Goal: Task Accomplishment & Management: Use online tool/utility

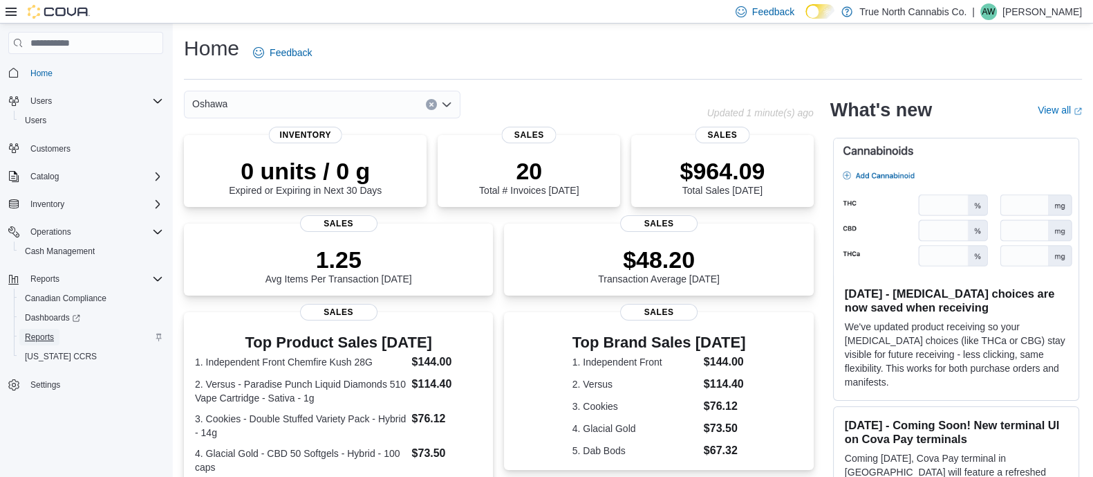
click at [54, 336] on link "Reports" at bounding box center [39, 337] width 40 height 17
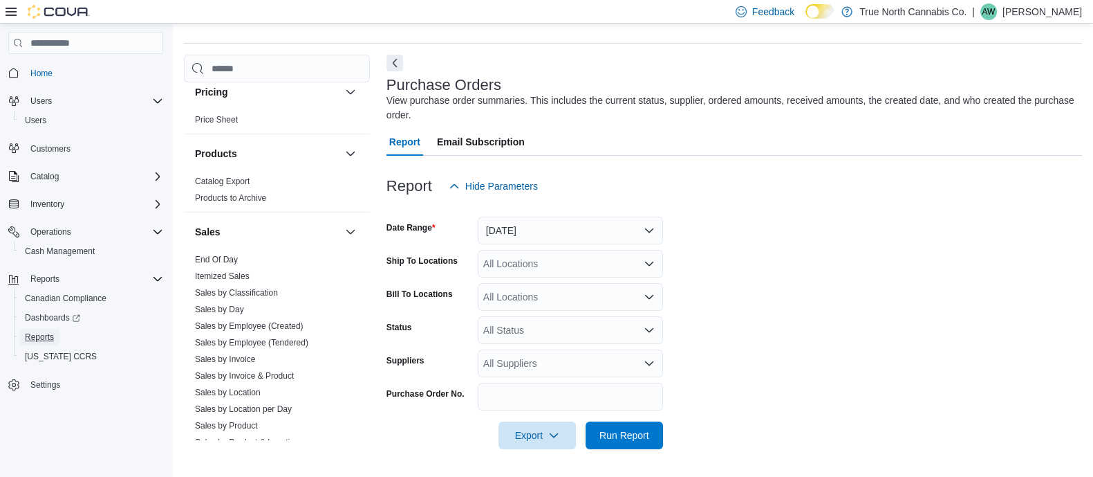
scroll to position [835, 0]
click at [249, 272] on link "Itemized Sales" at bounding box center [222, 275] width 55 height 10
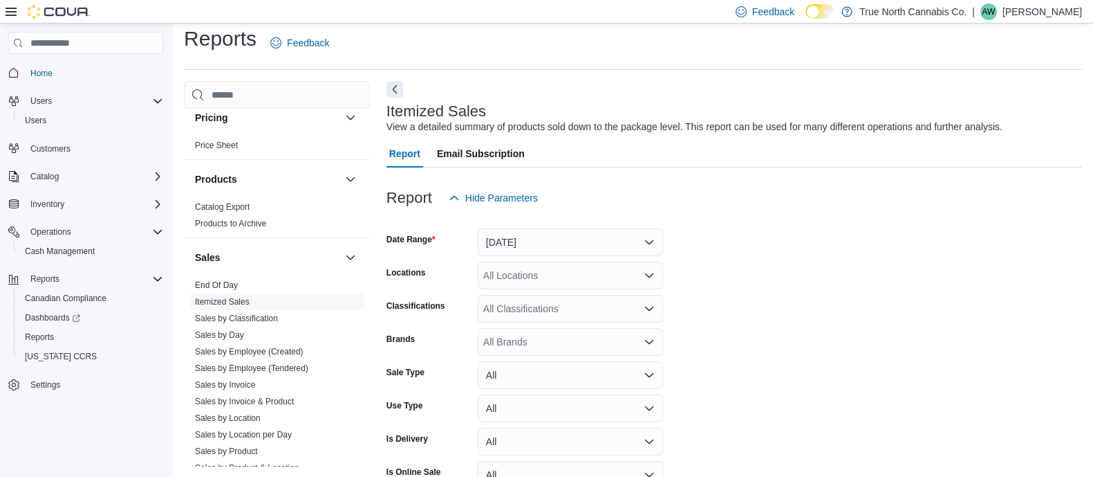
scroll to position [31, 0]
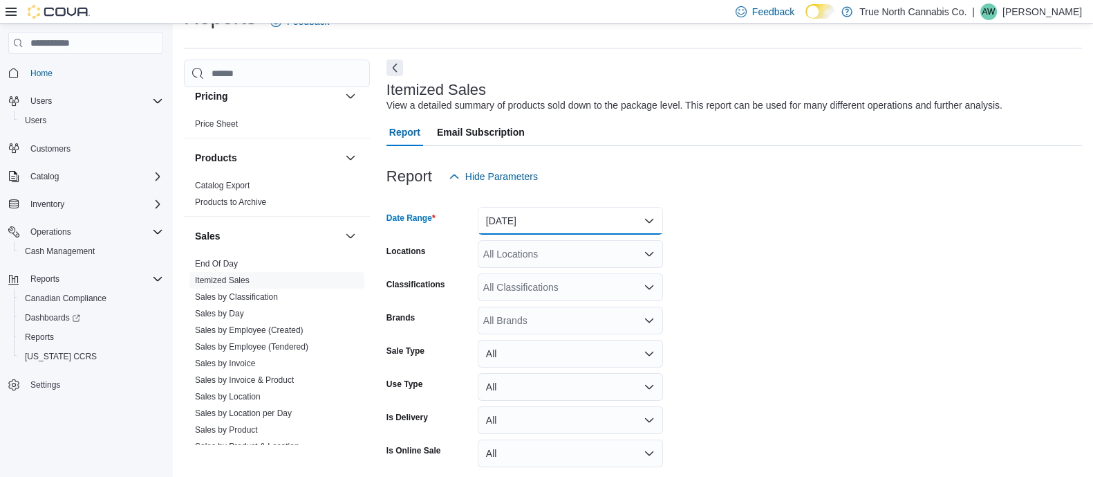
click at [553, 223] on button "Yesterday" at bounding box center [570, 221] width 185 height 28
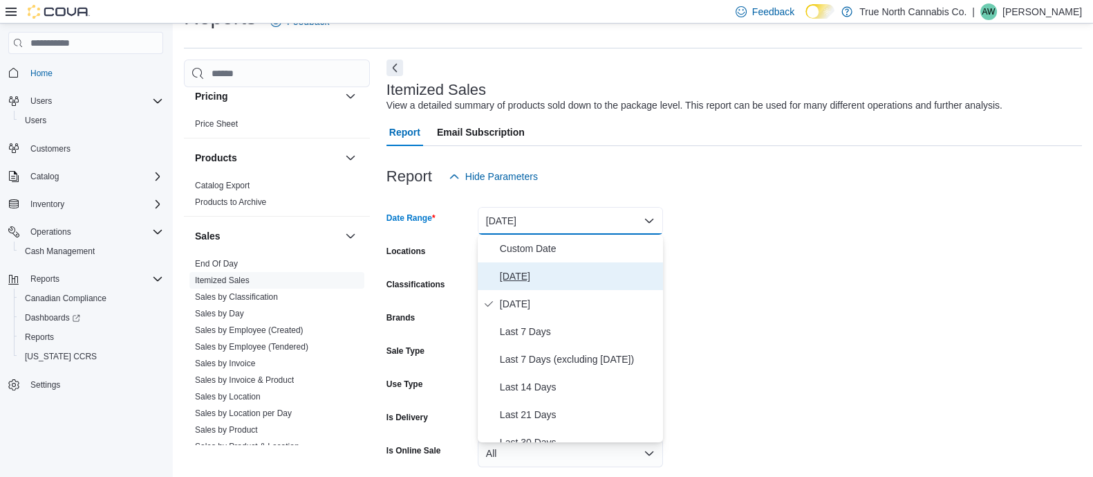
click at [530, 271] on span "Today" at bounding box center [579, 276] width 158 height 17
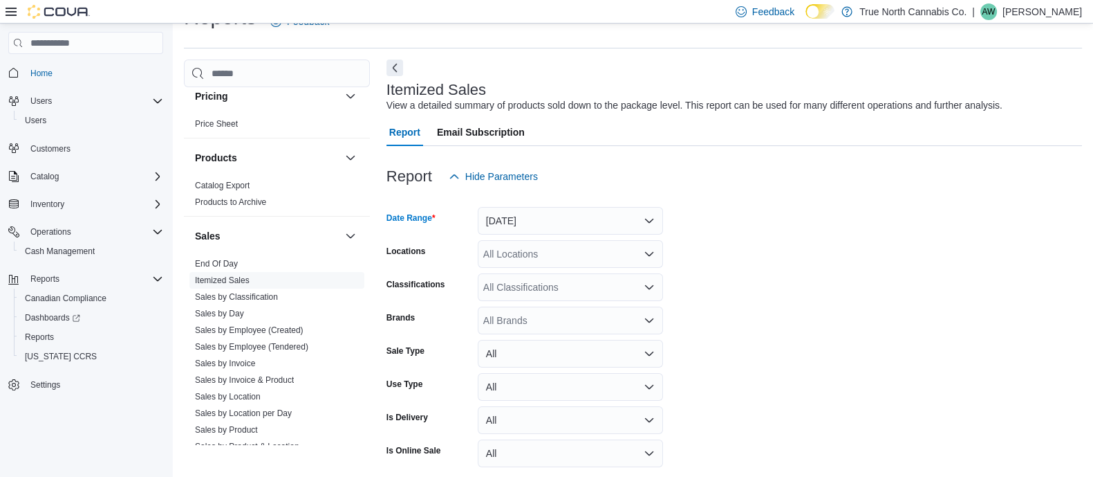
click at [518, 259] on div "All Locations" at bounding box center [570, 254] width 185 height 28
type input "******"
click at [518, 275] on span "Oshawa" at bounding box center [525, 277] width 35 height 14
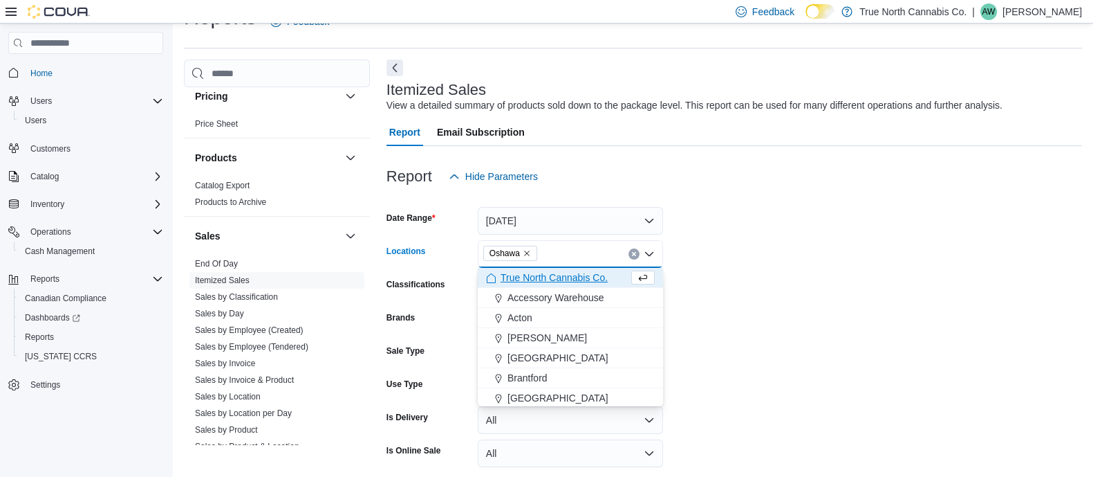
click at [797, 314] on form "Date Range Today Locations Oshawa Combo box. Selected. Oshawa. Press Backspace …" at bounding box center [735, 347] width 696 height 315
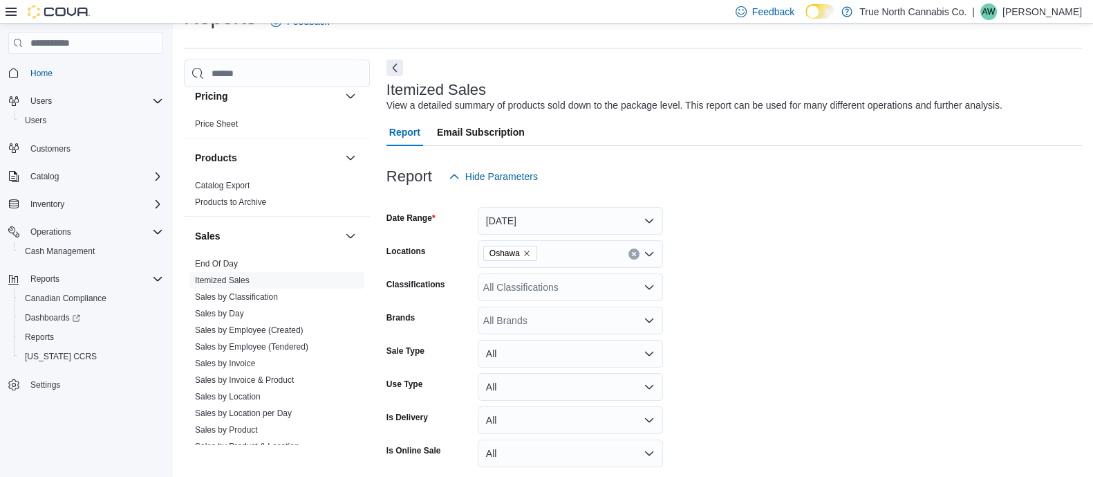
scroll to position [88, 0]
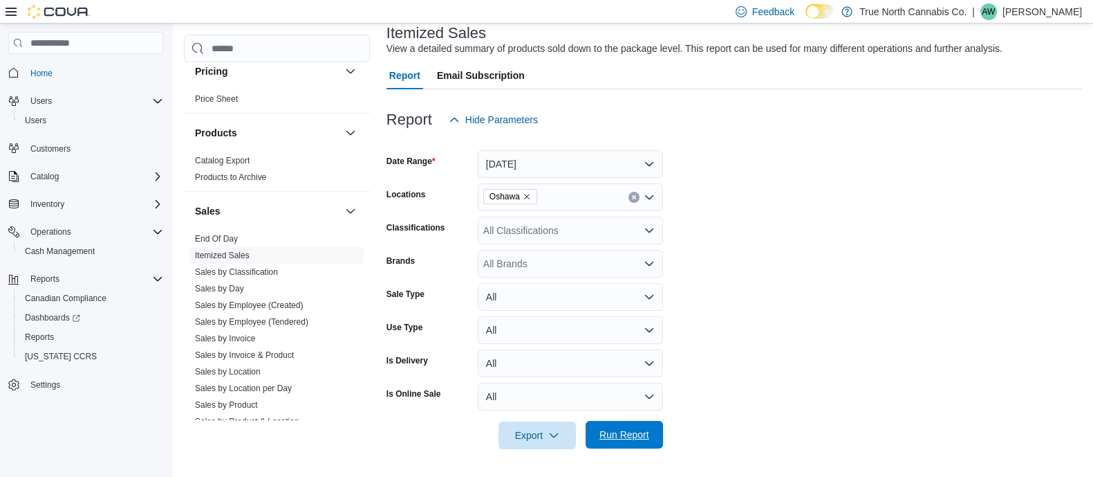
click at [640, 421] on span "Run Report" at bounding box center [624, 435] width 61 height 28
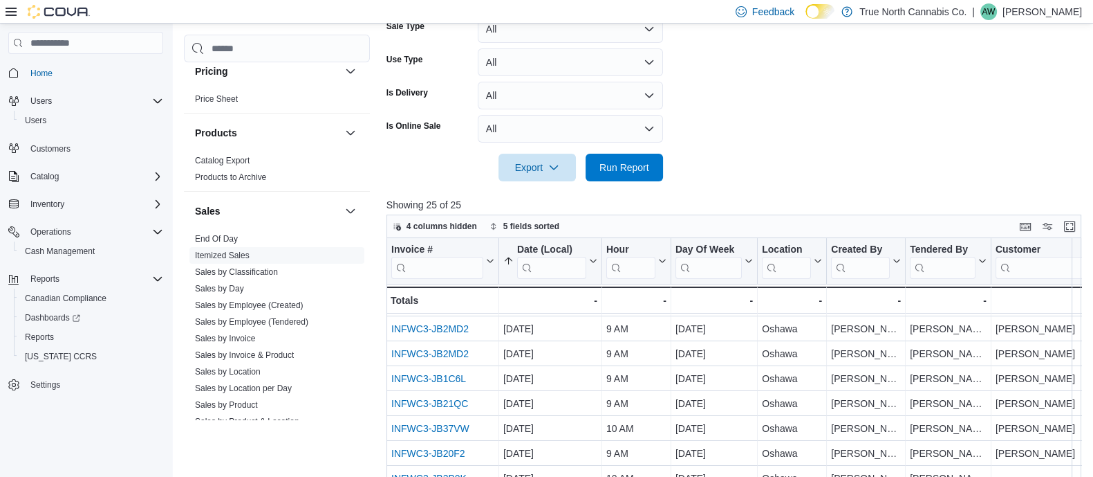
scroll to position [20, 0]
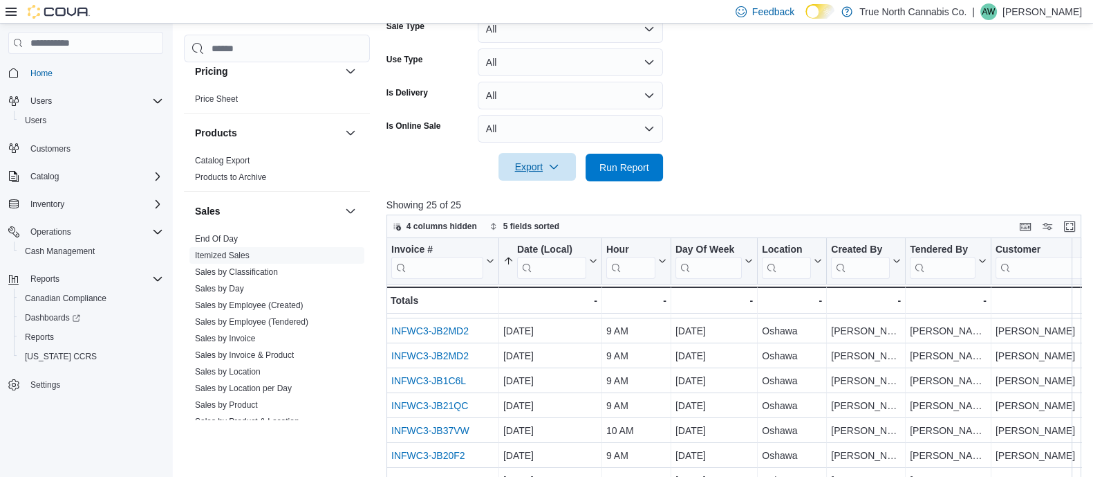
click at [532, 174] on span "Export" at bounding box center [537, 167] width 61 height 28
click at [516, 203] on button "Export to Excel" at bounding box center [539, 195] width 79 height 28
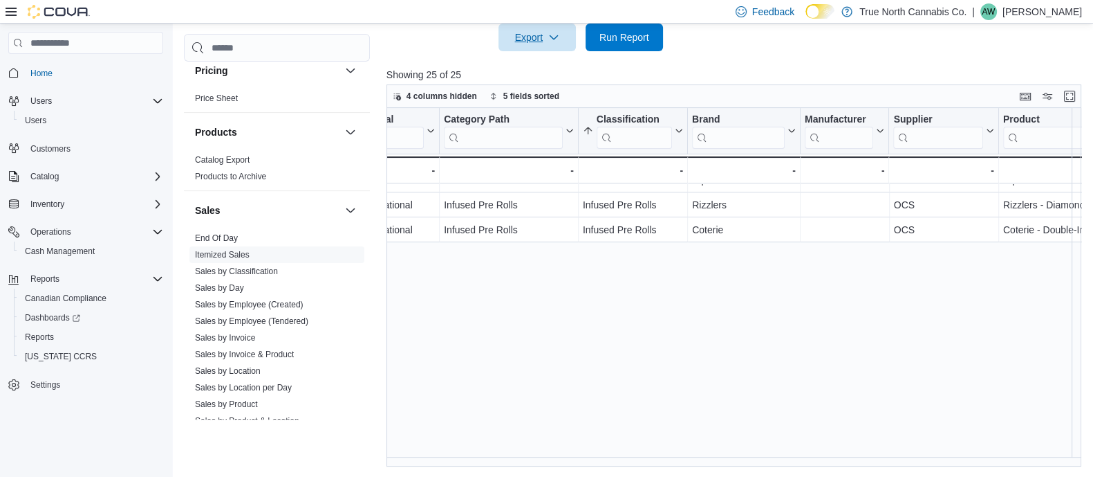
scroll to position [0, 888]
